Goal: Task Accomplishment & Management: Manage account settings

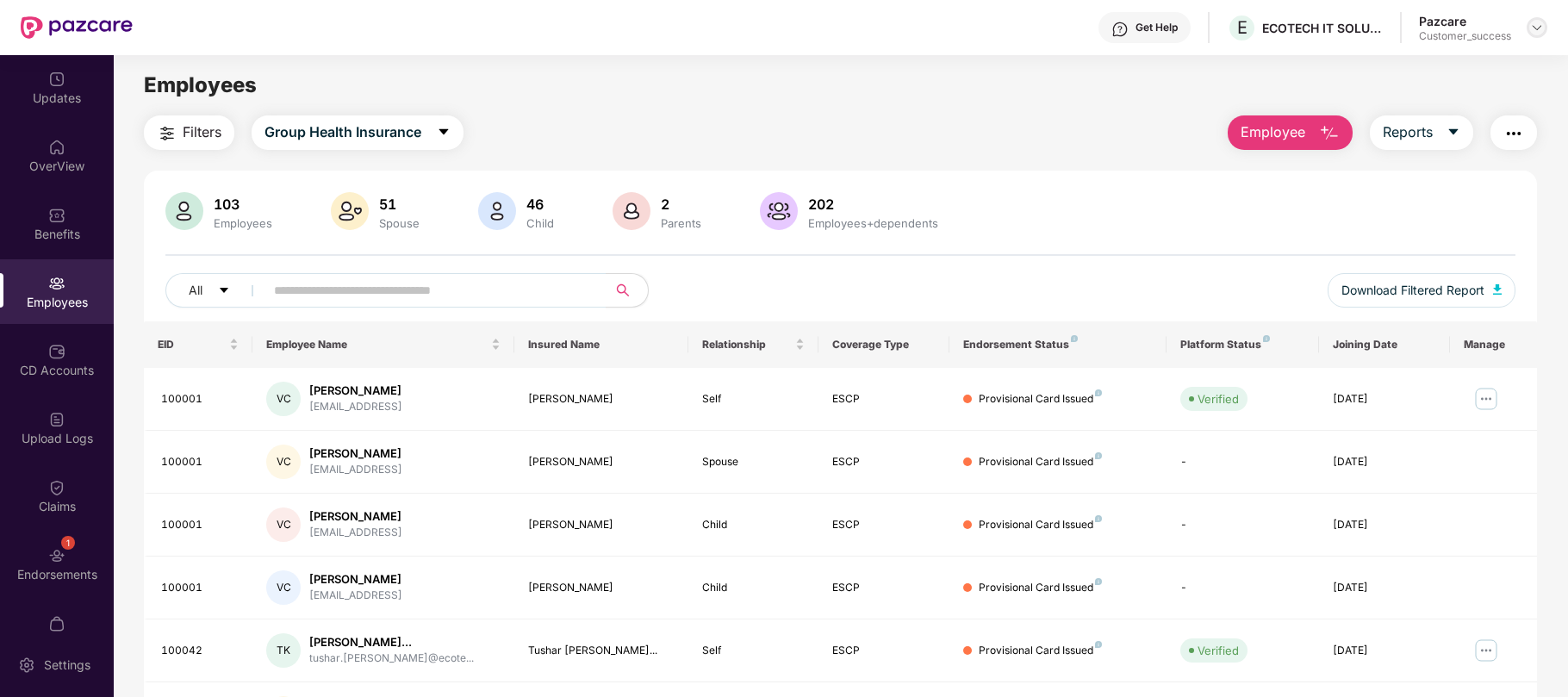
click at [1531, 31] on img at bounding box center [1537, 28] width 13 height 13
click at [1392, 145] on div "Logout" at bounding box center [1455, 136] width 224 height 33
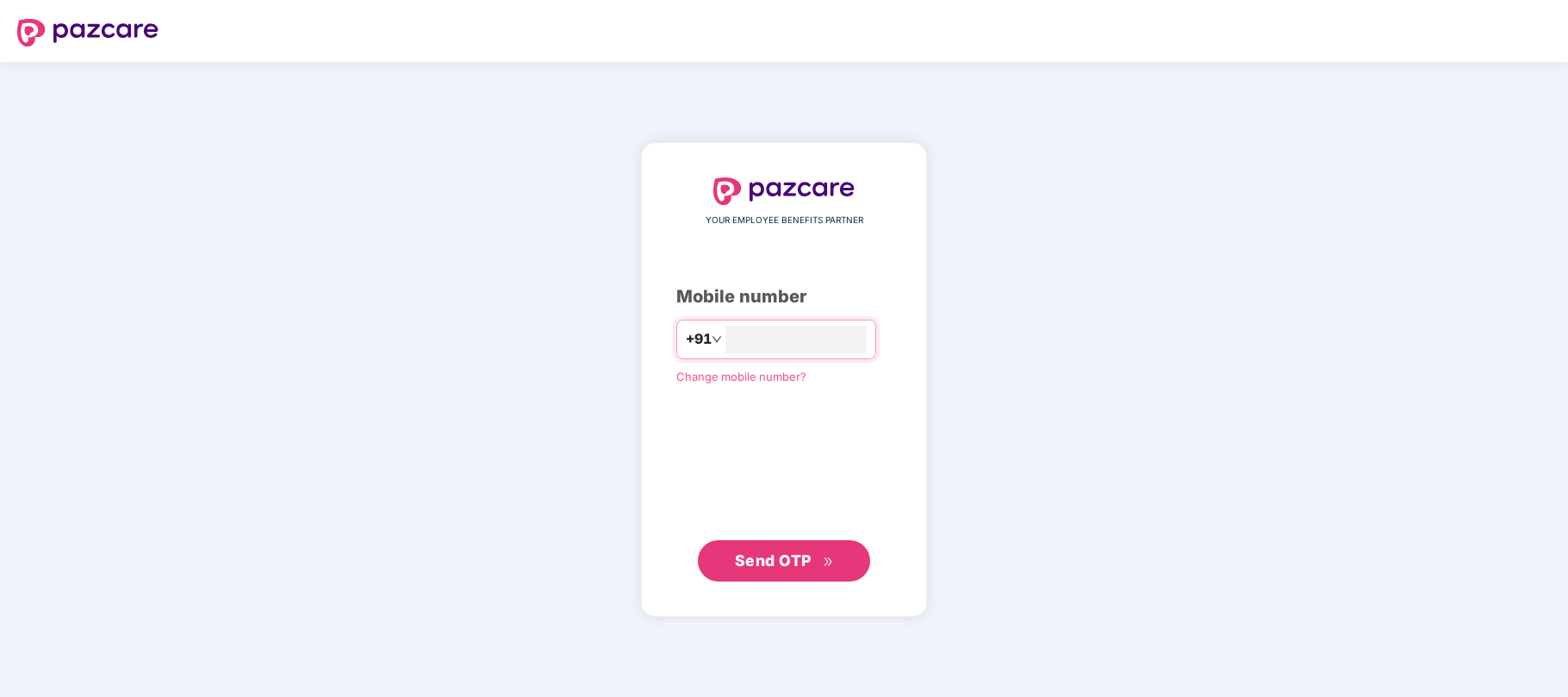
type input "**********"
click at [760, 570] on span "Send OTP" at bounding box center [784, 560] width 99 height 24
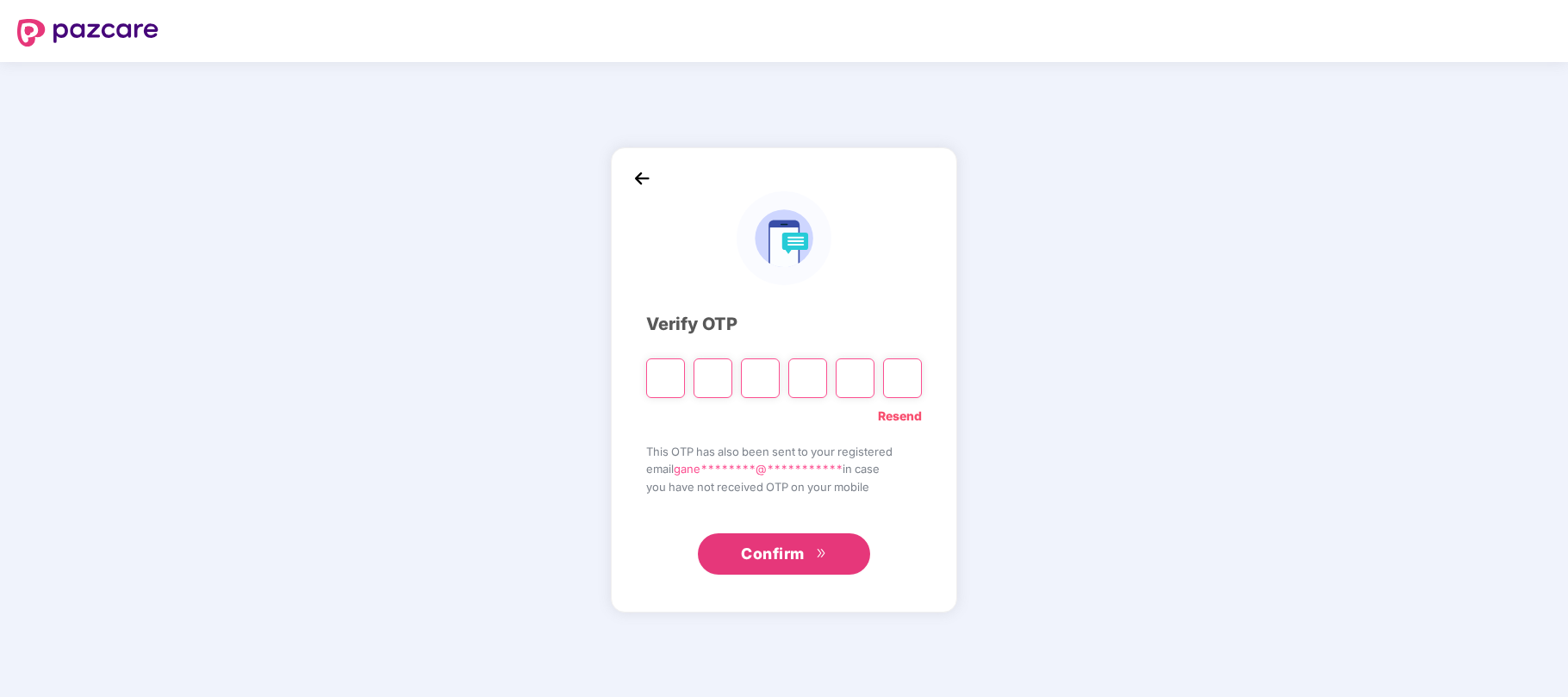
type input "*"
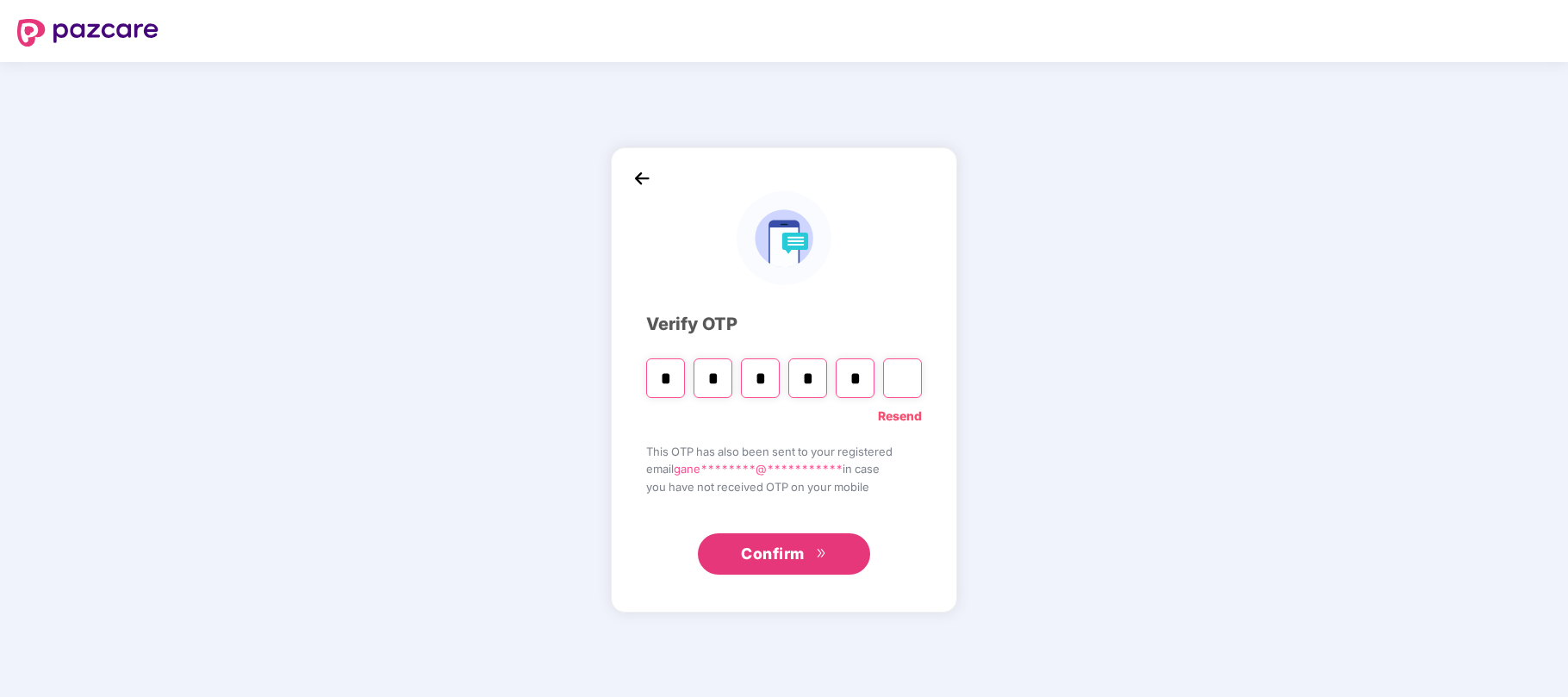
type input "*"
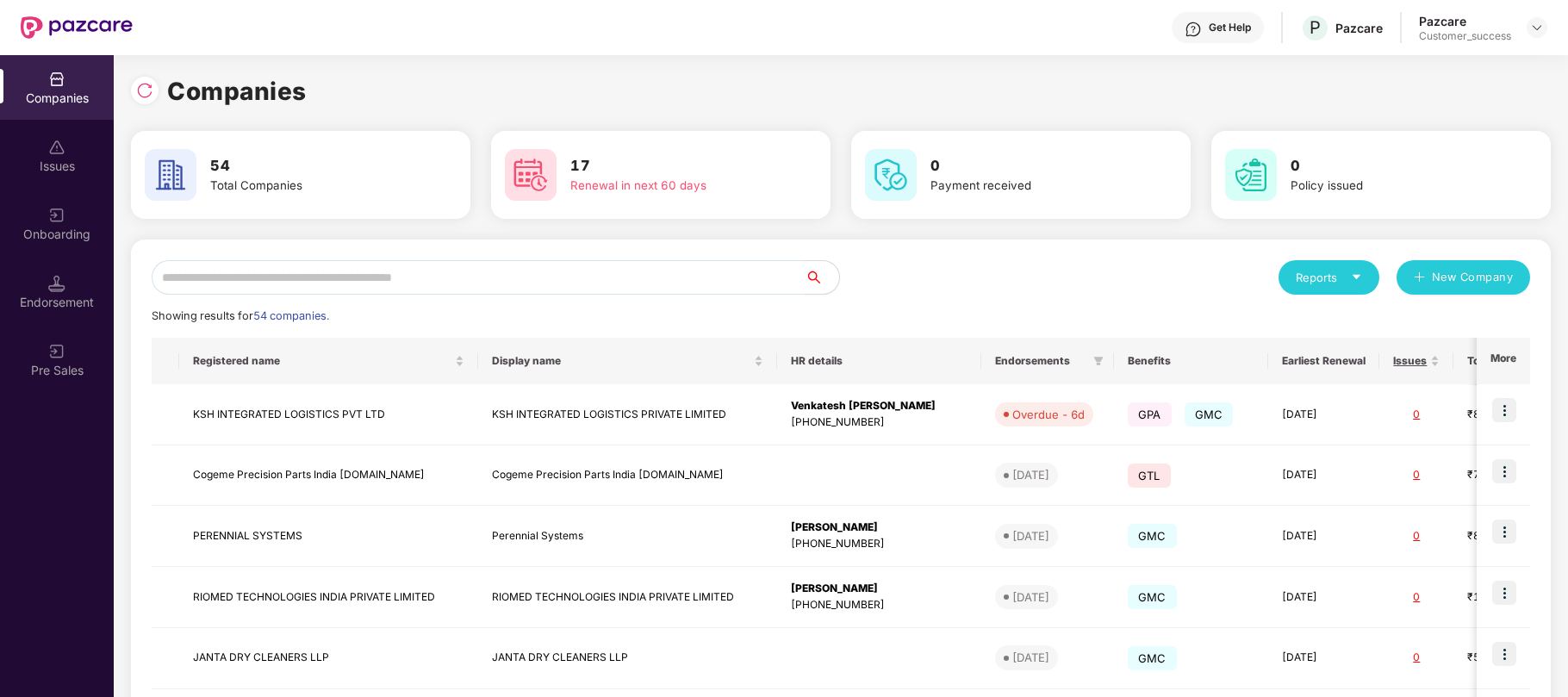
click at [632, 279] on input "text" at bounding box center [478, 278] width 653 height 34
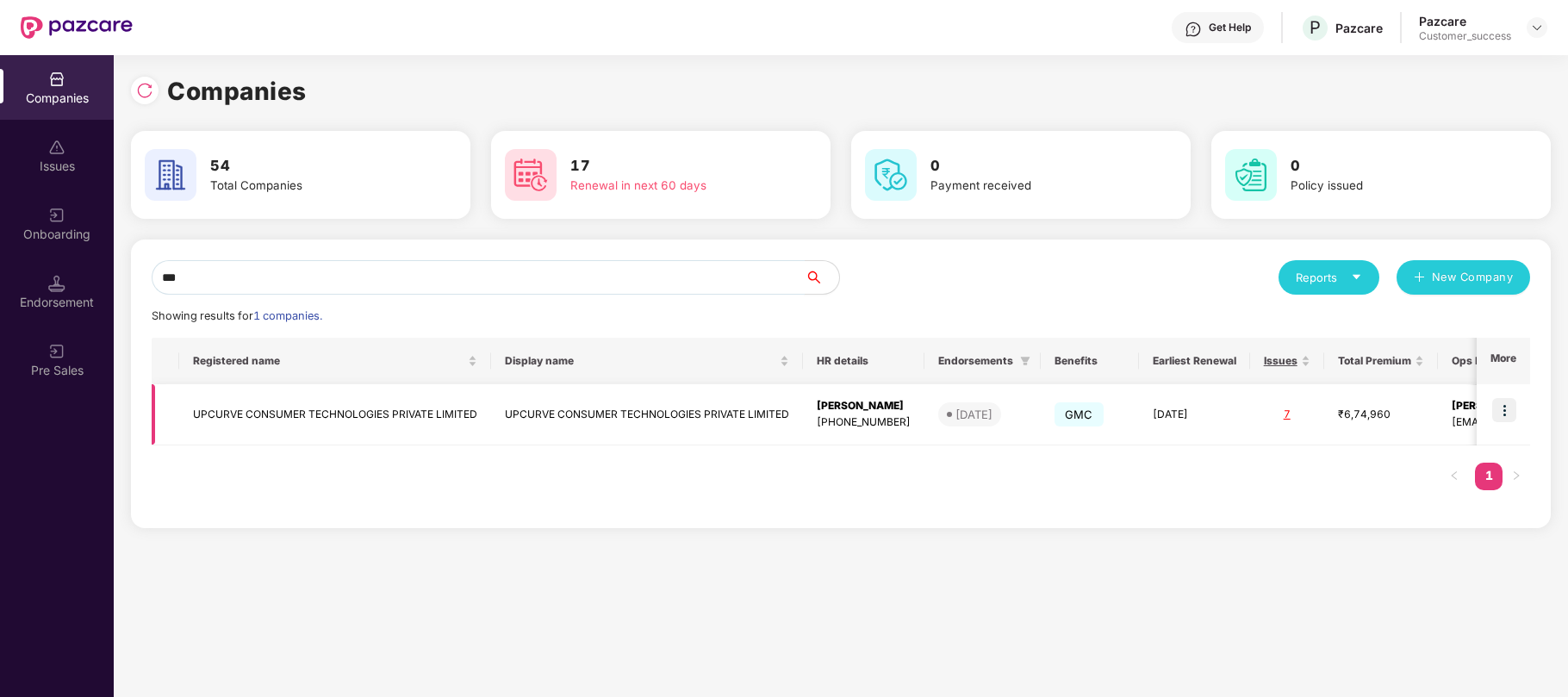
type input "***"
click at [1507, 417] on img at bounding box center [1503, 410] width 24 height 24
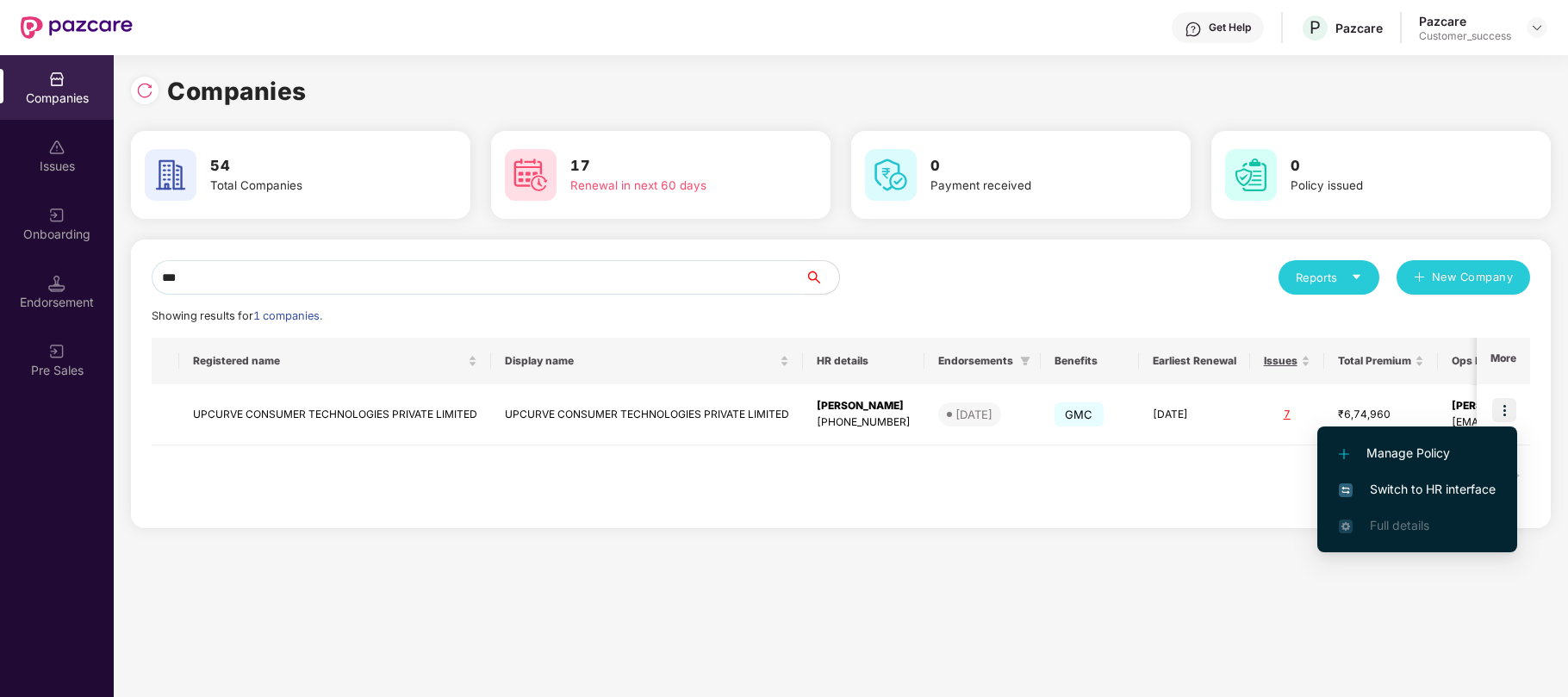
click at [1432, 484] on span "Switch to HR interface" at bounding box center [1416, 490] width 157 height 19
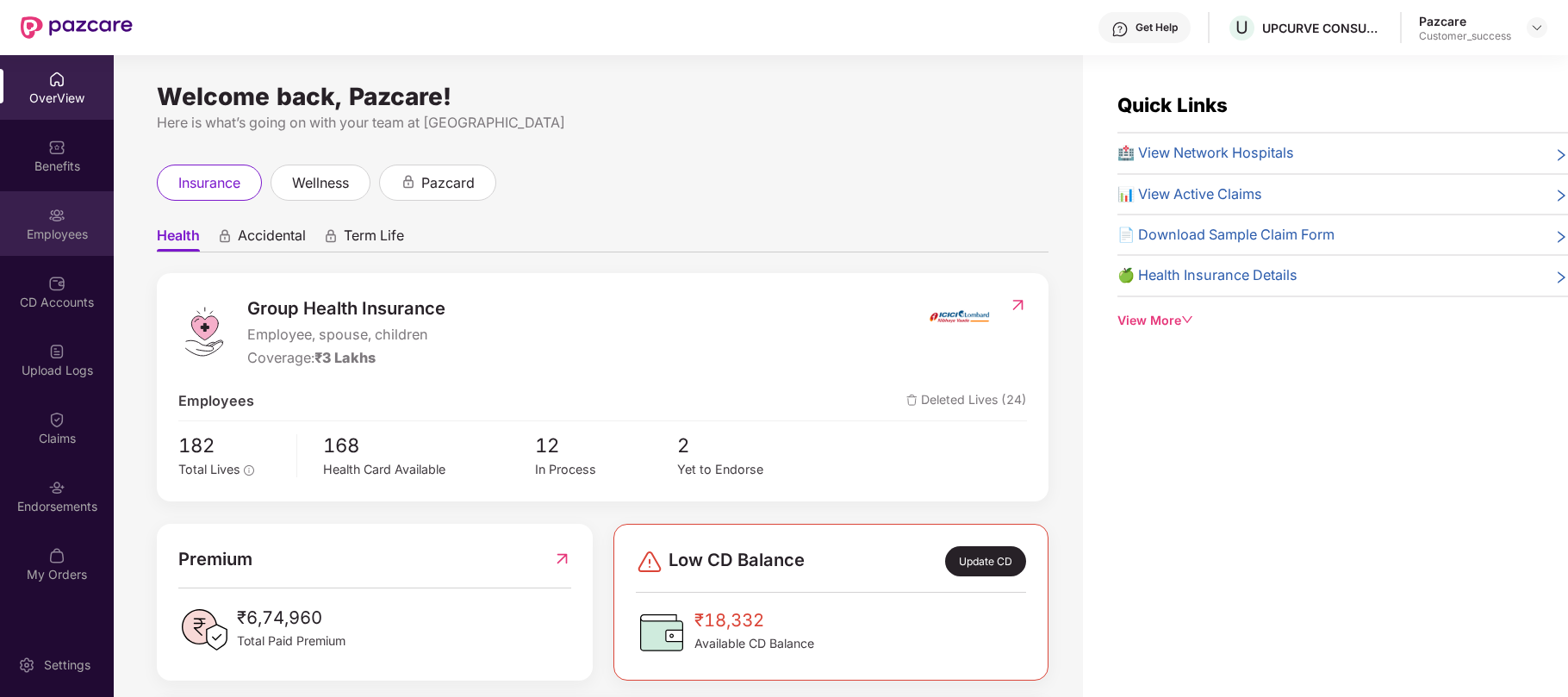
click at [52, 222] on div "Employees" at bounding box center [56, 223] width 114 height 65
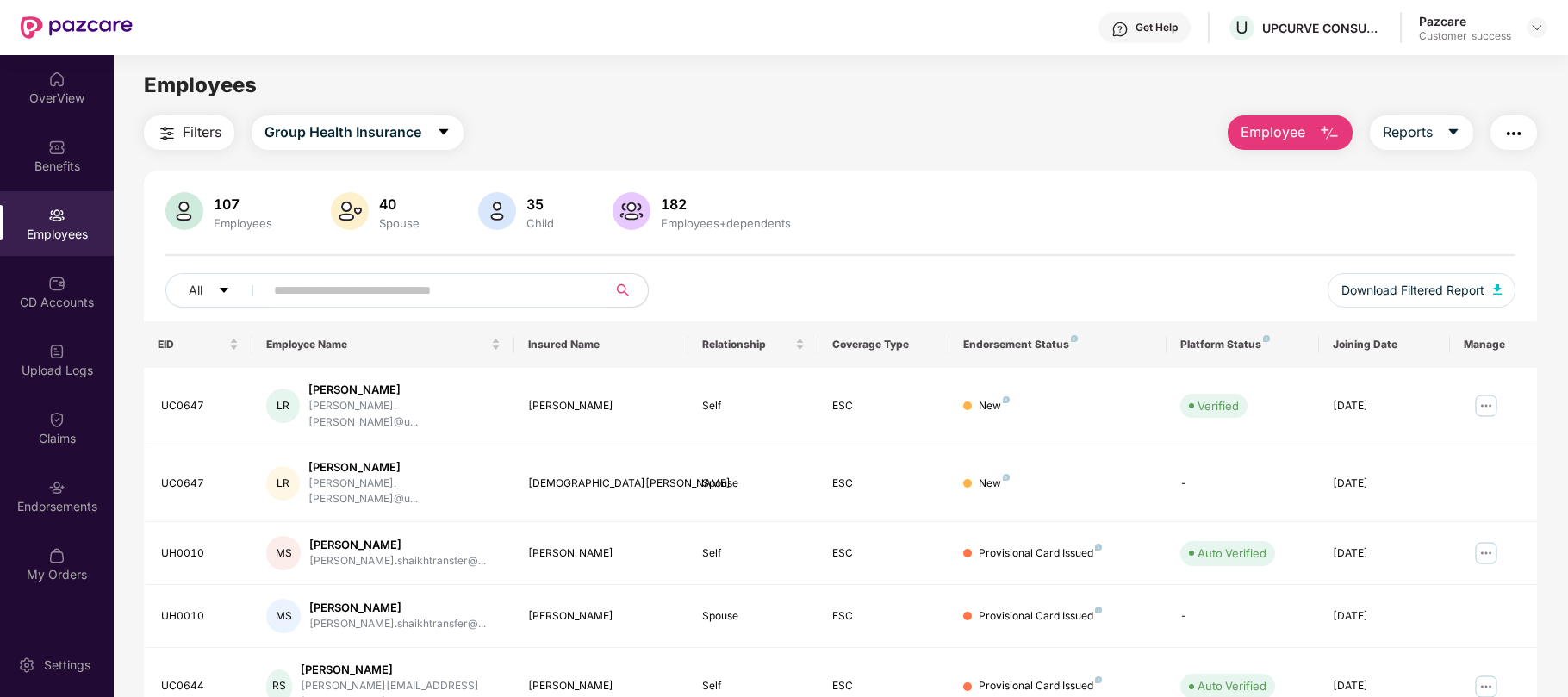
click at [418, 293] on input "text" at bounding box center [429, 290] width 309 height 26
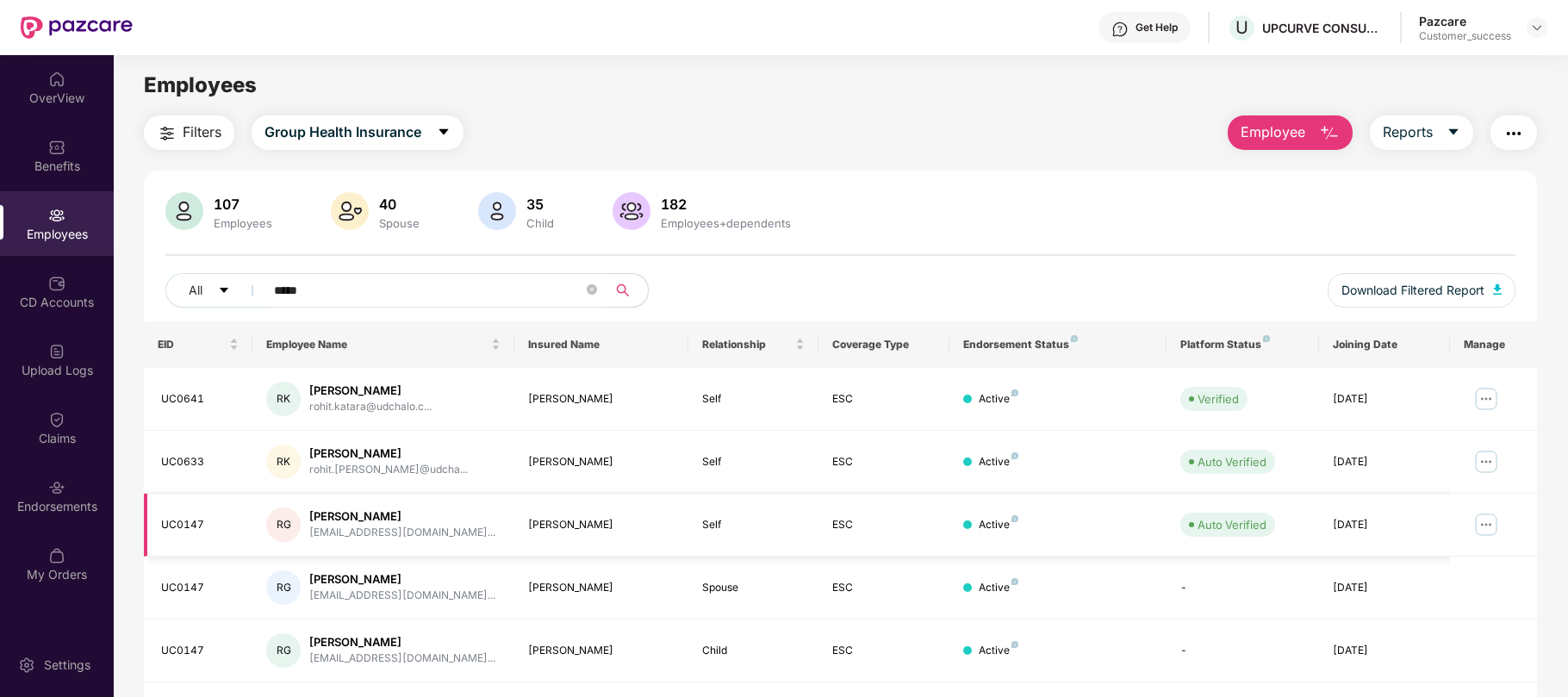
type input "*****"
click at [1483, 516] on img at bounding box center [1485, 524] width 28 height 28
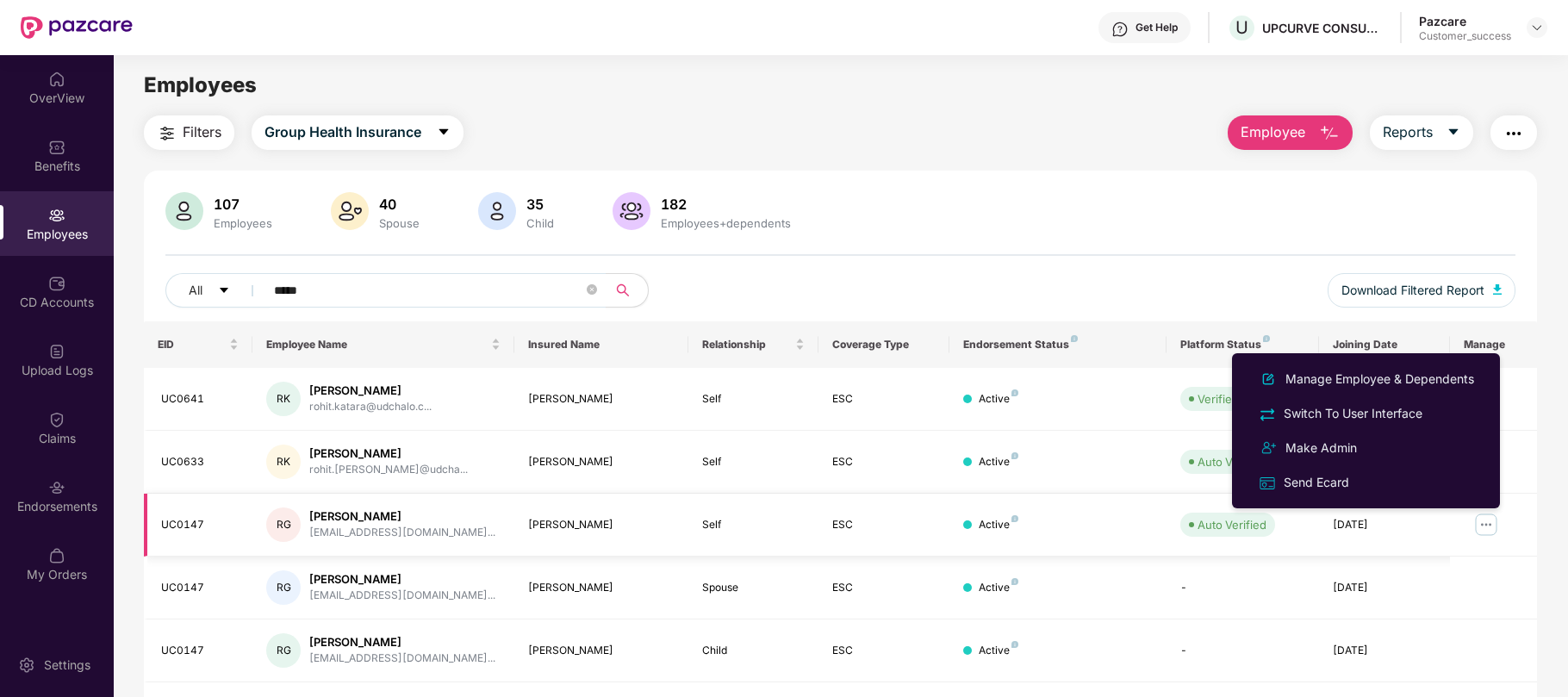
click at [1494, 524] on img at bounding box center [1485, 524] width 28 height 28
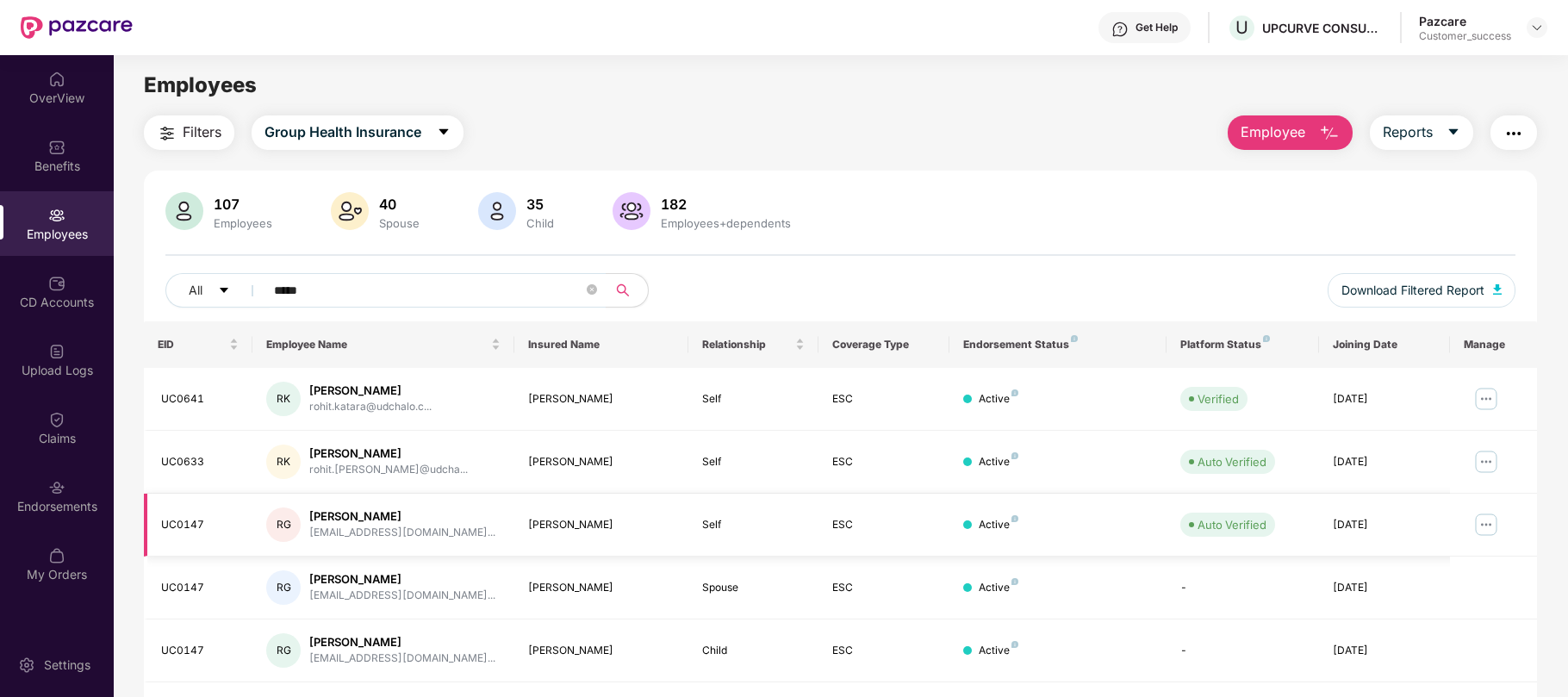
click at [1494, 524] on img at bounding box center [1485, 524] width 28 height 28
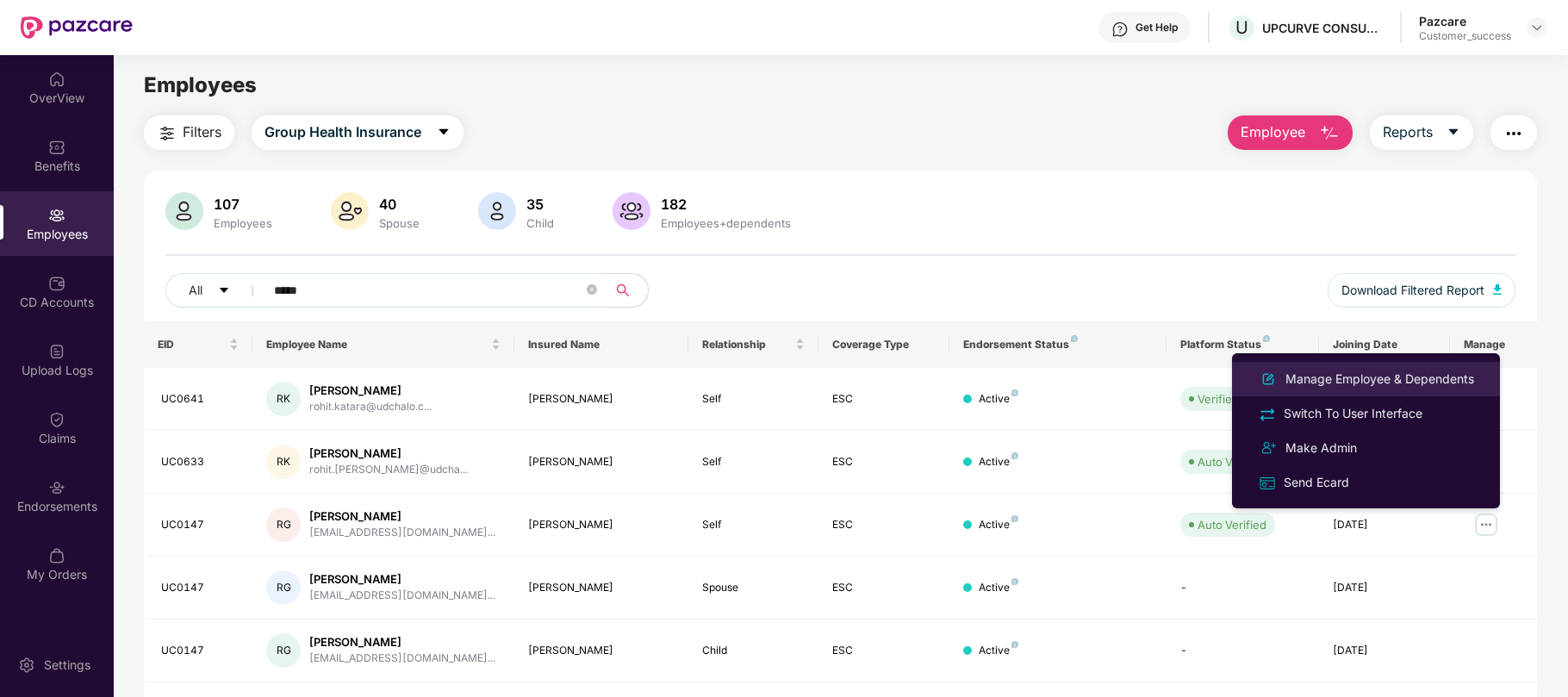
click at [1355, 370] on div "Manage Employee & Dependents" at bounding box center [1379, 379] width 196 height 19
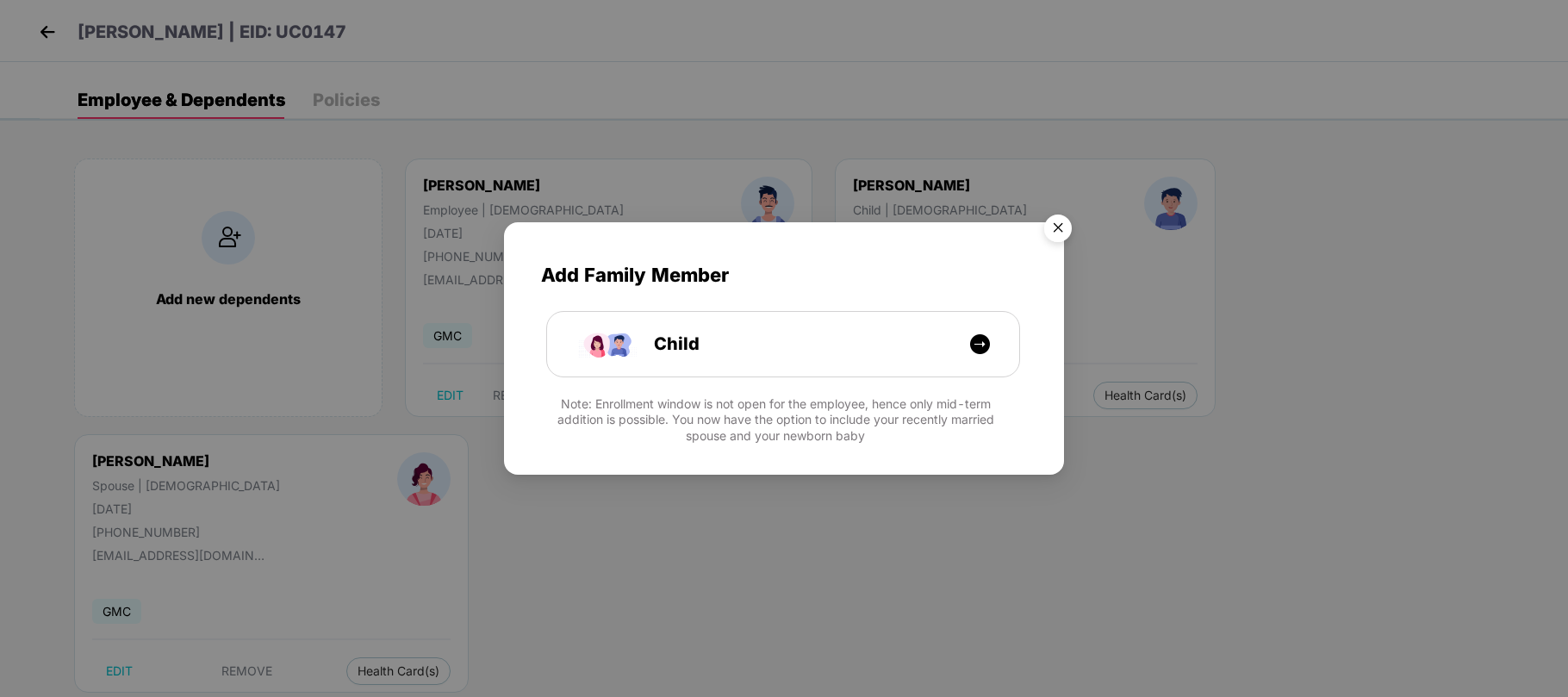
click at [1053, 212] on img "Close" at bounding box center [1057, 231] width 49 height 49
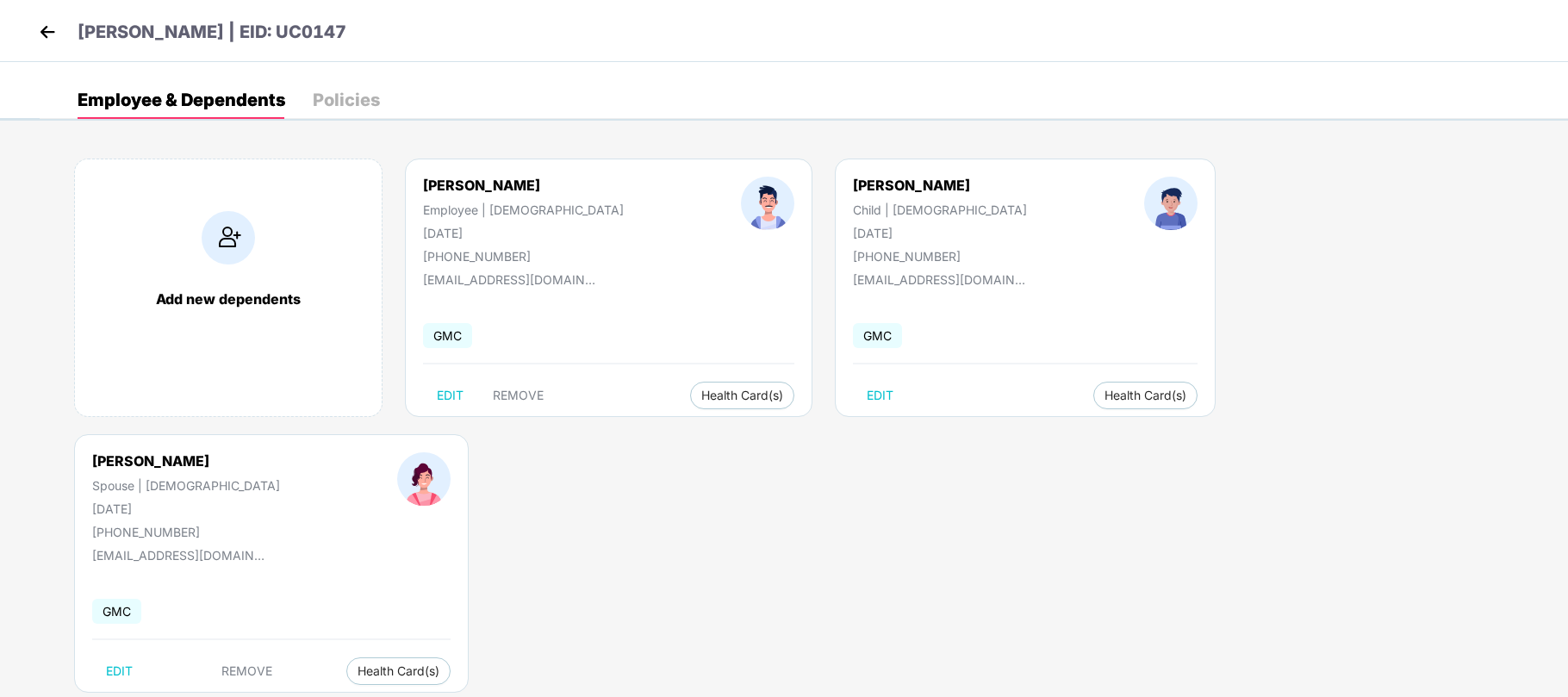
click at [38, 34] on img at bounding box center [47, 32] width 26 height 26
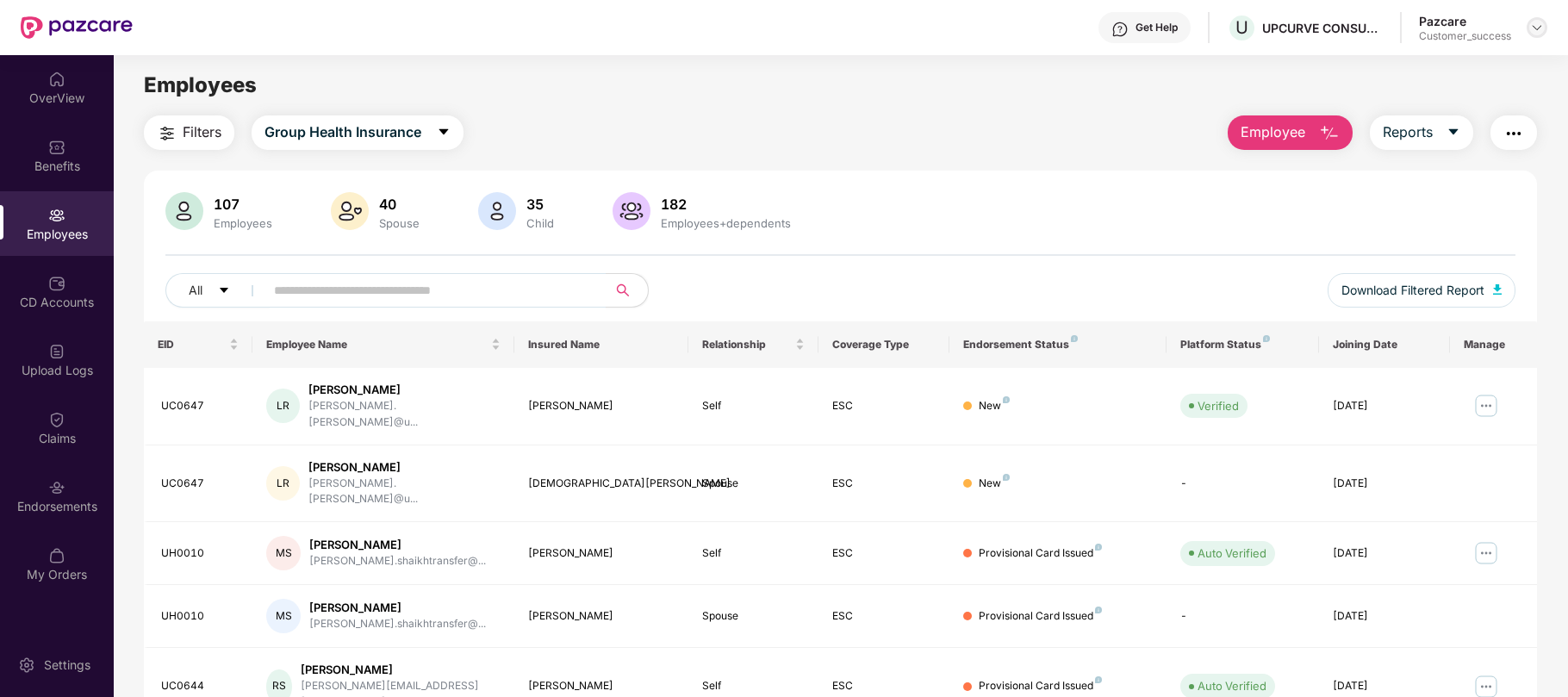
click at [1534, 31] on img at bounding box center [1537, 28] width 13 height 13
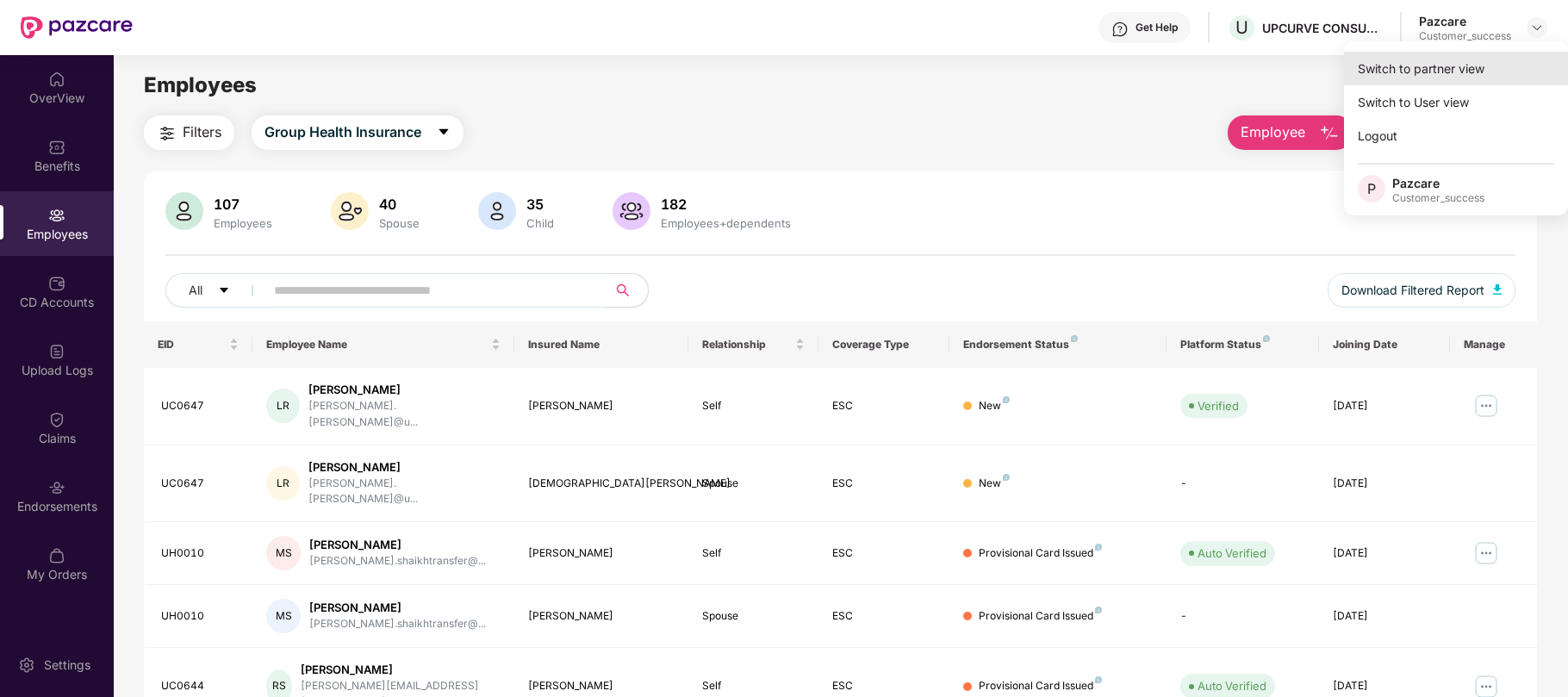
click at [1390, 62] on div "Switch to partner view" at bounding box center [1455, 68] width 224 height 33
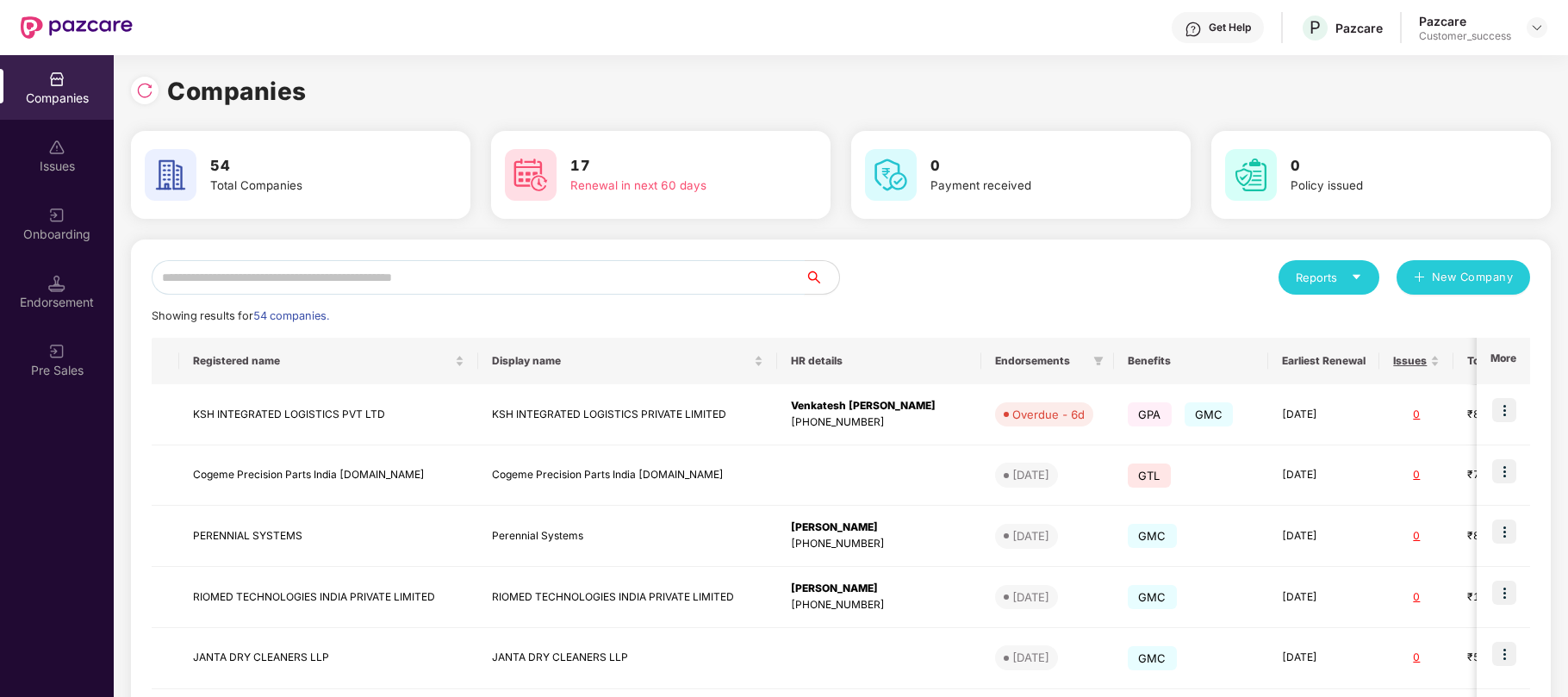
click at [518, 283] on input "text" at bounding box center [478, 278] width 653 height 34
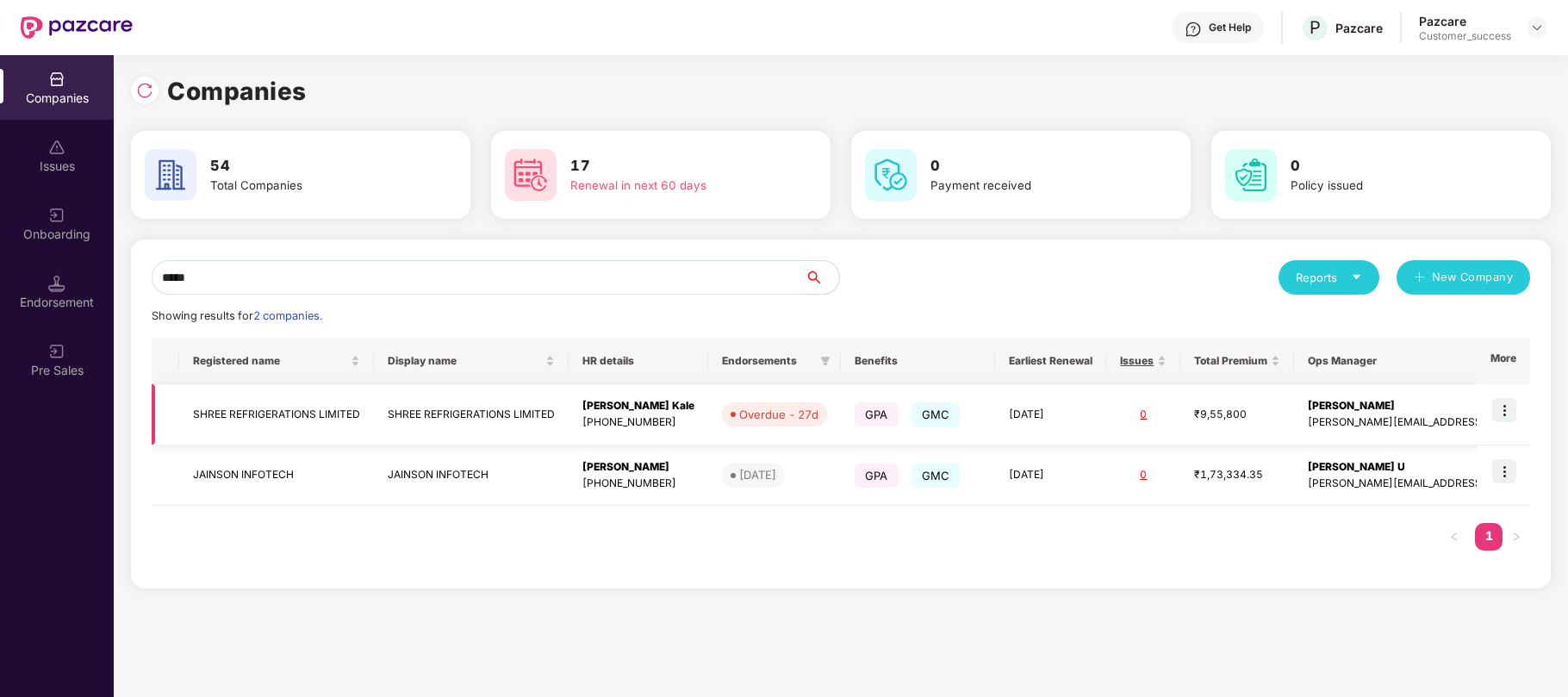
type input "*****"
click at [1510, 413] on img at bounding box center [1503, 410] width 24 height 24
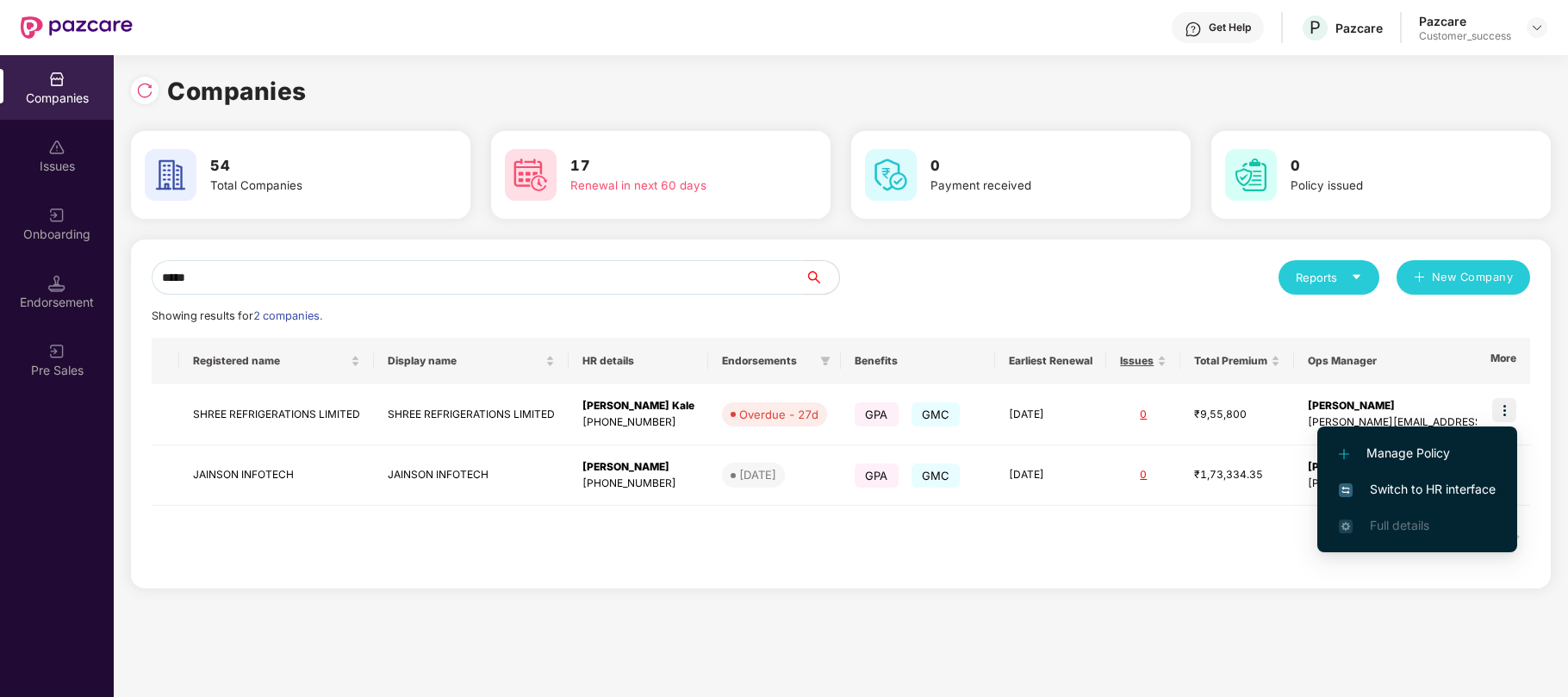
click at [1385, 486] on span "Switch to HR interface" at bounding box center [1416, 490] width 157 height 19
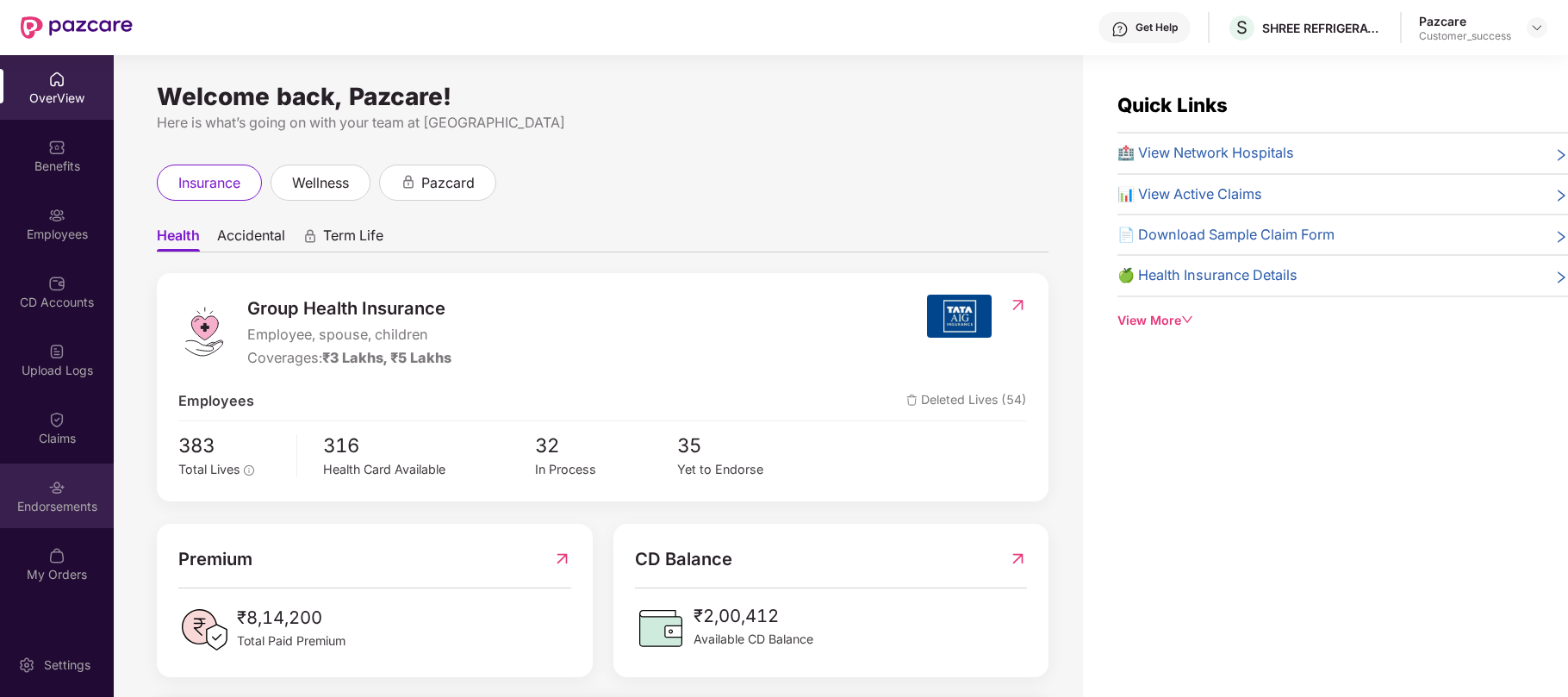
click at [59, 508] on div "Endorsements" at bounding box center [56, 507] width 114 height 17
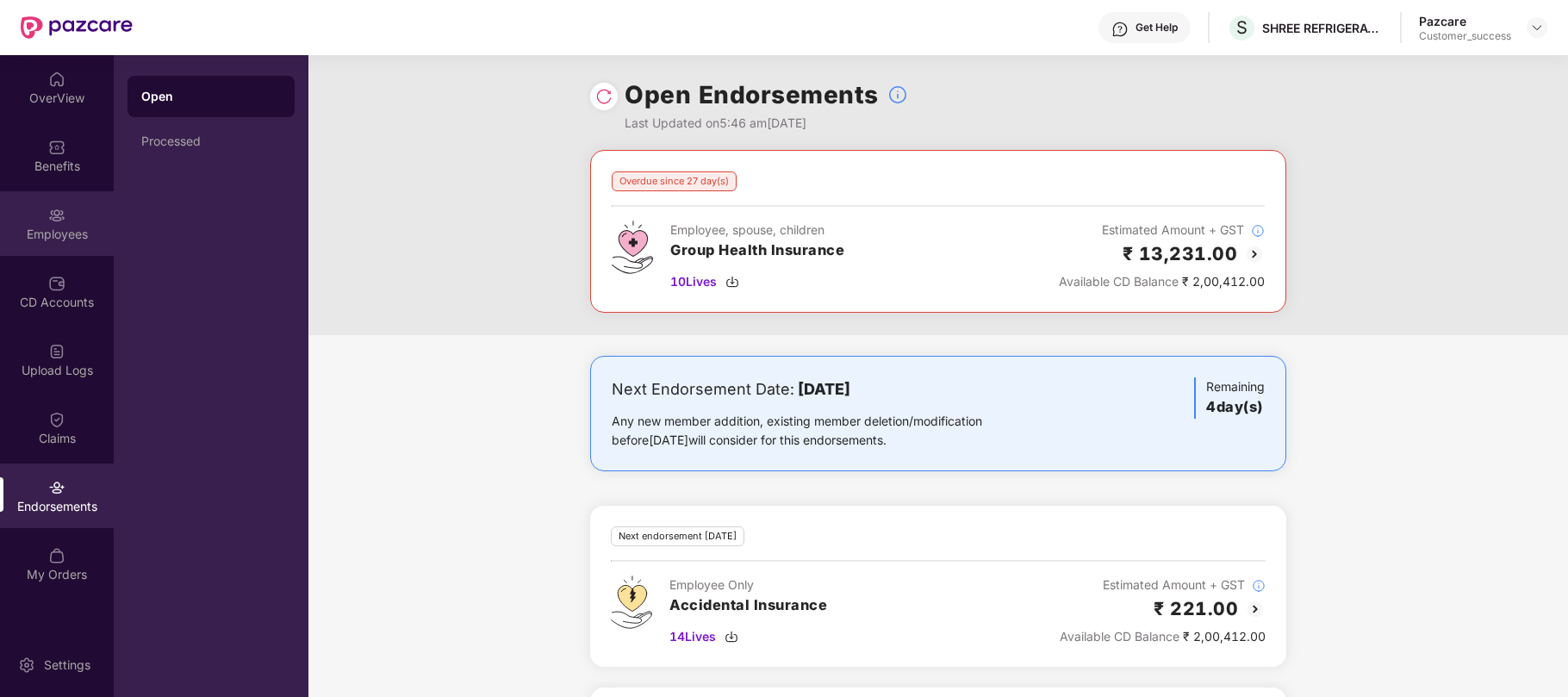
click at [43, 242] on div "Employees" at bounding box center [56, 234] width 114 height 17
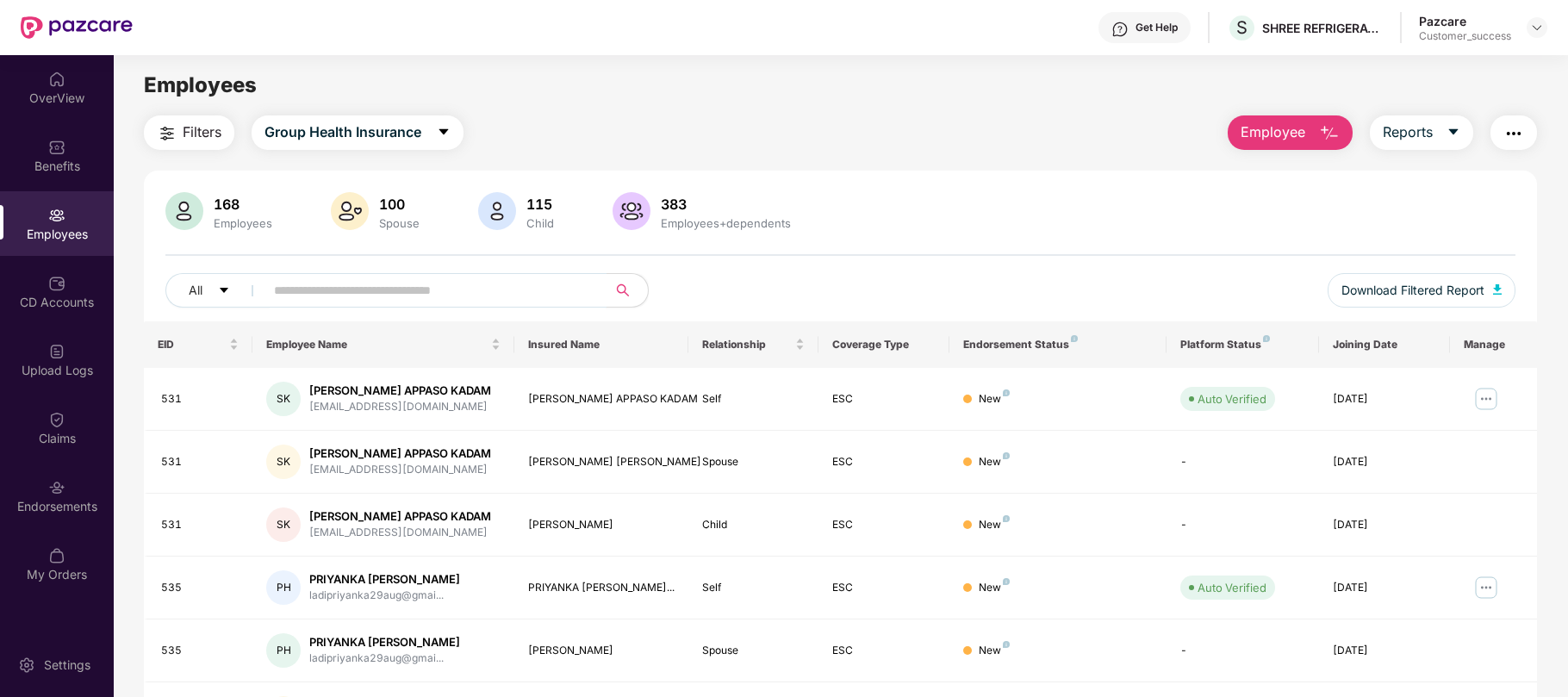
click at [459, 304] on input "text" at bounding box center [429, 290] width 309 height 26
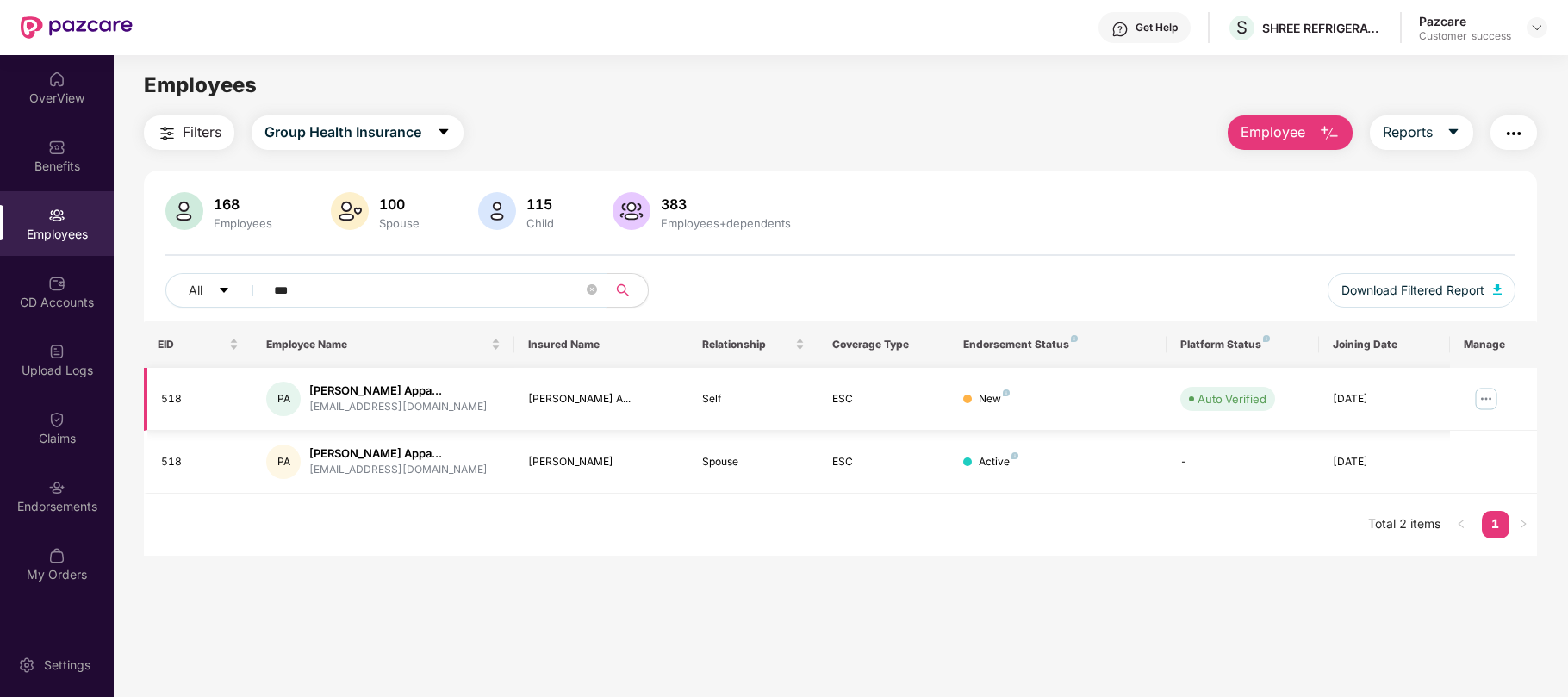
type input "***"
click at [1481, 391] on img at bounding box center [1485, 398] width 28 height 28
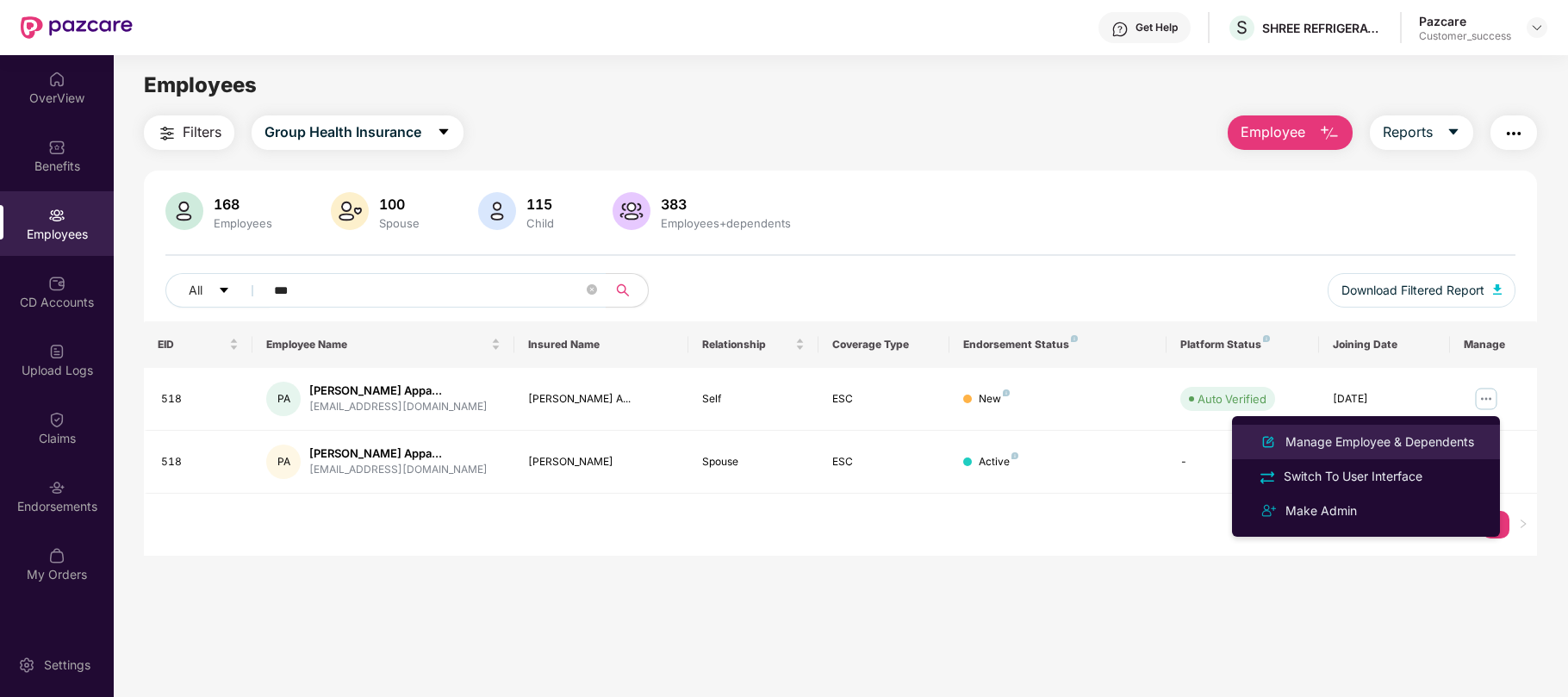
click at [1392, 437] on div "Manage Employee & Dependents" at bounding box center [1379, 442] width 196 height 19
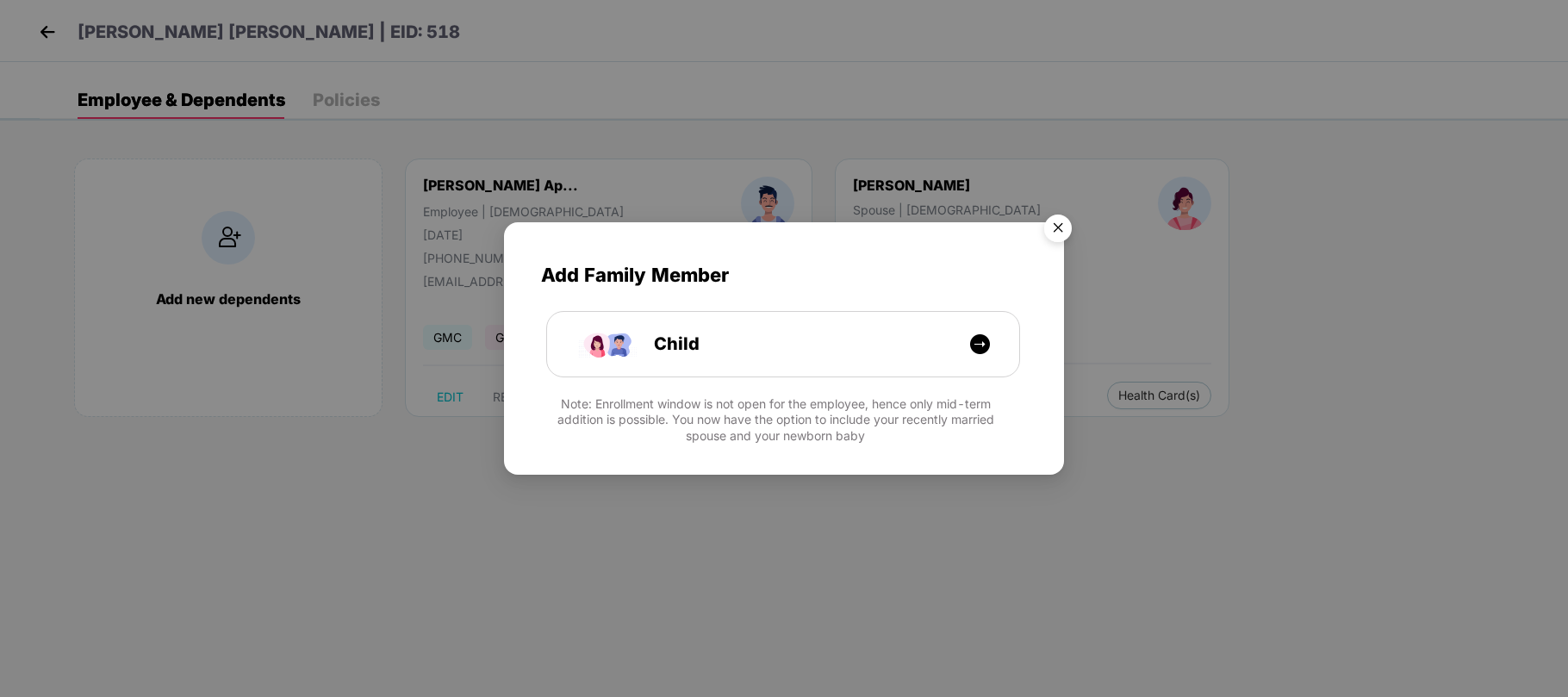
click at [1057, 228] on img "Close" at bounding box center [1057, 231] width 49 height 49
